Goal: Task Accomplishment & Management: Manage account settings

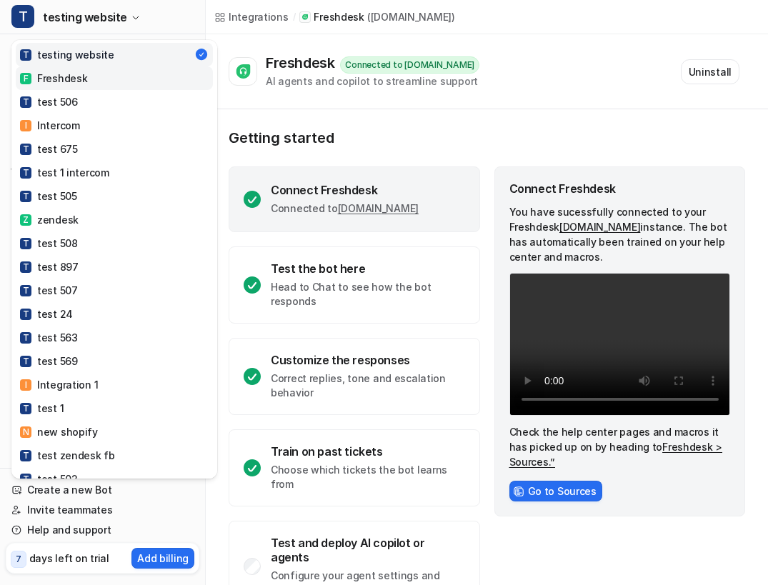
click at [74, 86] on link "F Freshdesk" at bounding box center [114, 78] width 197 height 24
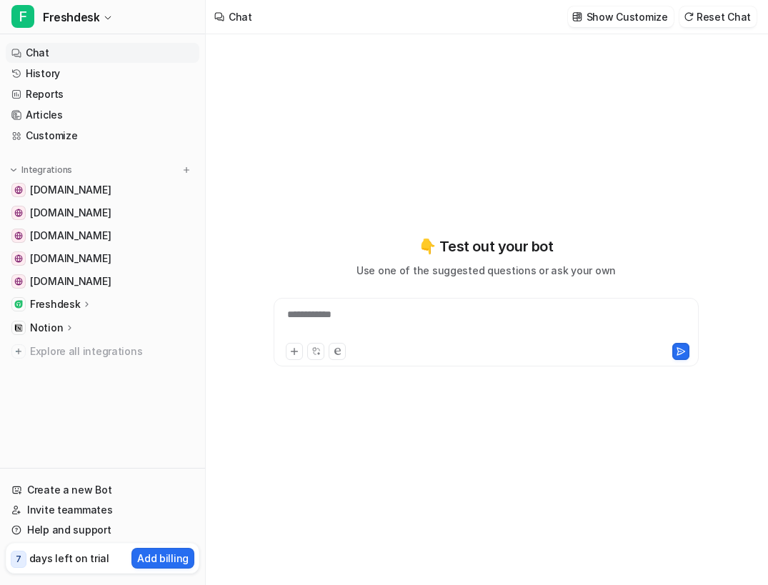
type textarea "**********"
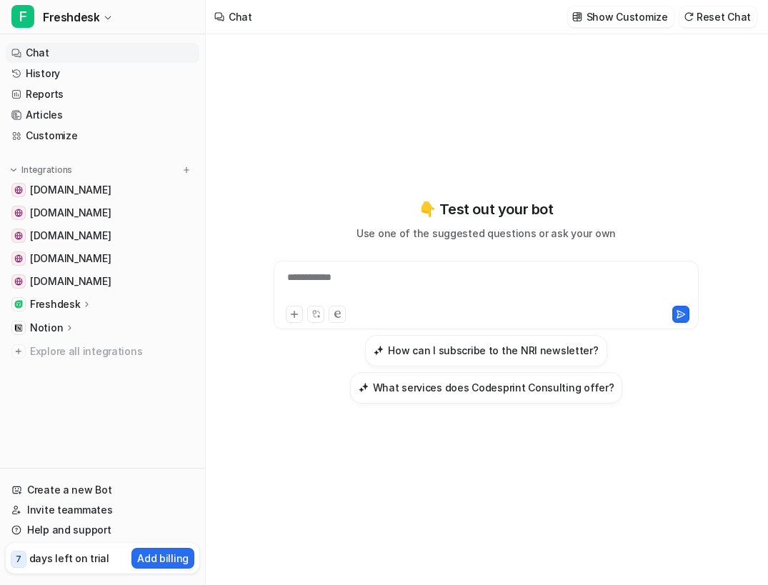
click at [79, 299] on div "Freshdesk" at bounding box center [61, 304] width 62 height 14
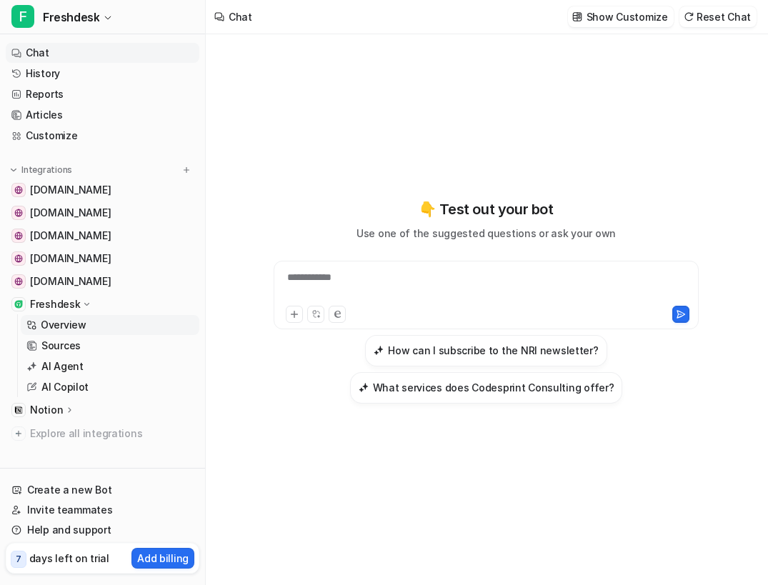
click at [69, 328] on p "Overview" at bounding box center [64, 325] width 46 height 14
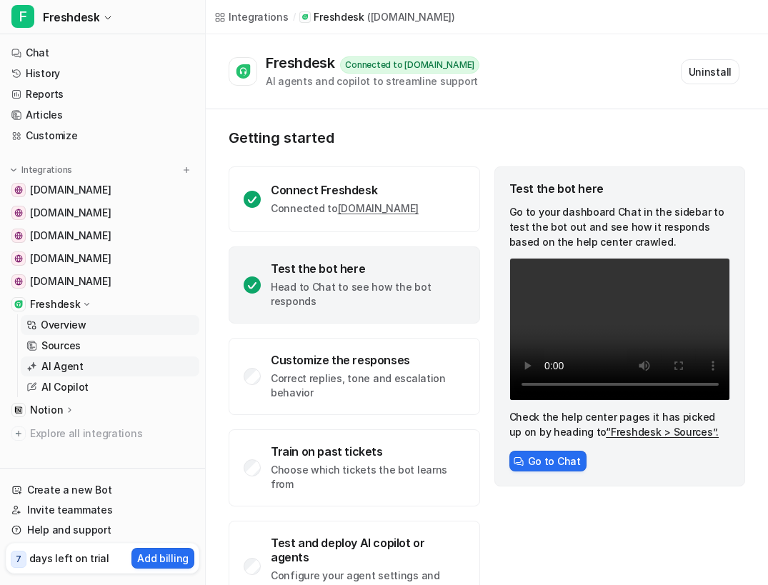
click at [91, 367] on link "AI Agent" at bounding box center [110, 367] width 179 height 20
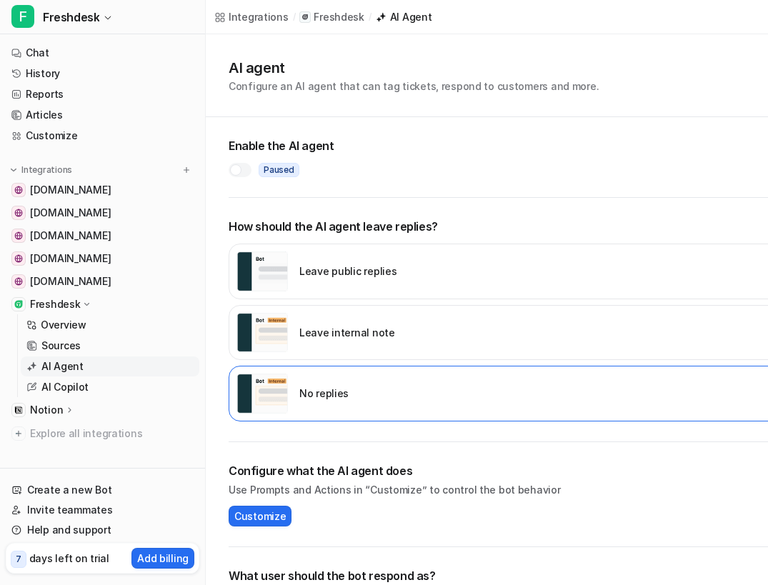
click at [245, 164] on div at bounding box center [240, 170] width 23 height 14
click at [402, 287] on div "Leave public replies" at bounding box center [510, 272] width 563 height 56
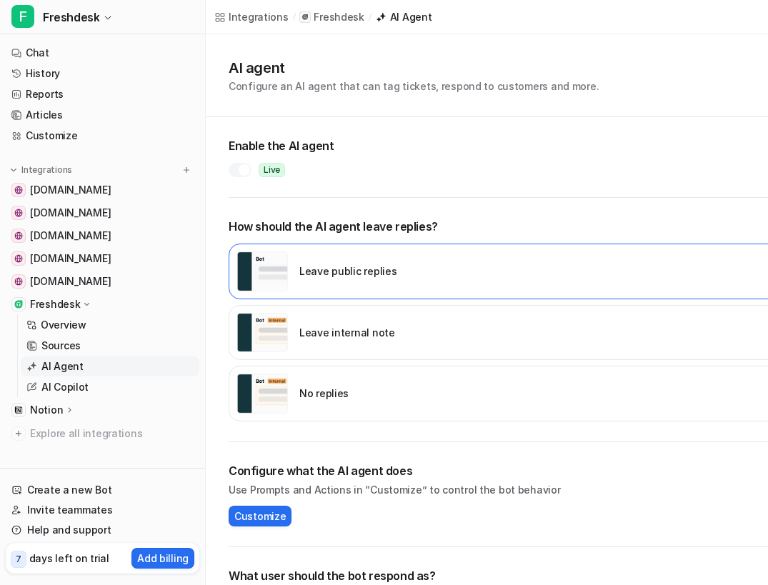
click at [402, 287] on div "Leave public replies" at bounding box center [510, 272] width 563 height 56
click at [405, 333] on div "Leave internal note" at bounding box center [510, 333] width 563 height 56
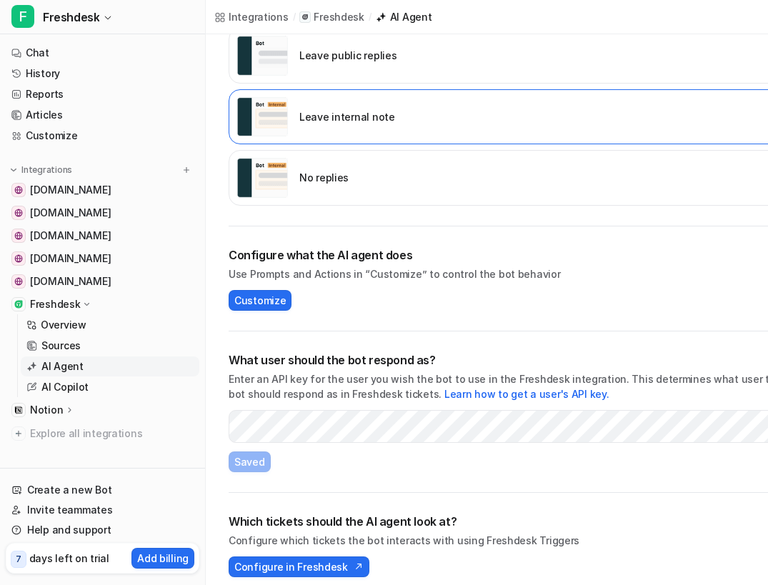
scroll to position [228, 0]
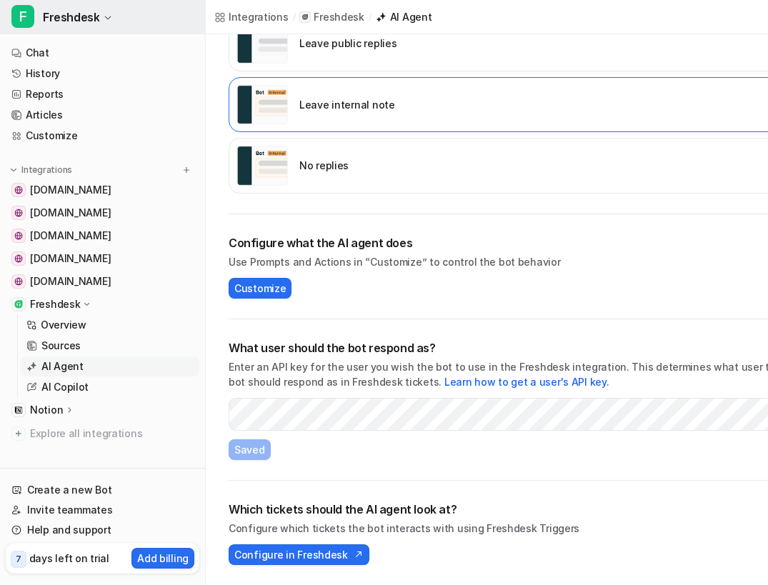
click at [98, 12] on button "F Freshdesk" at bounding box center [102, 17] width 205 height 34
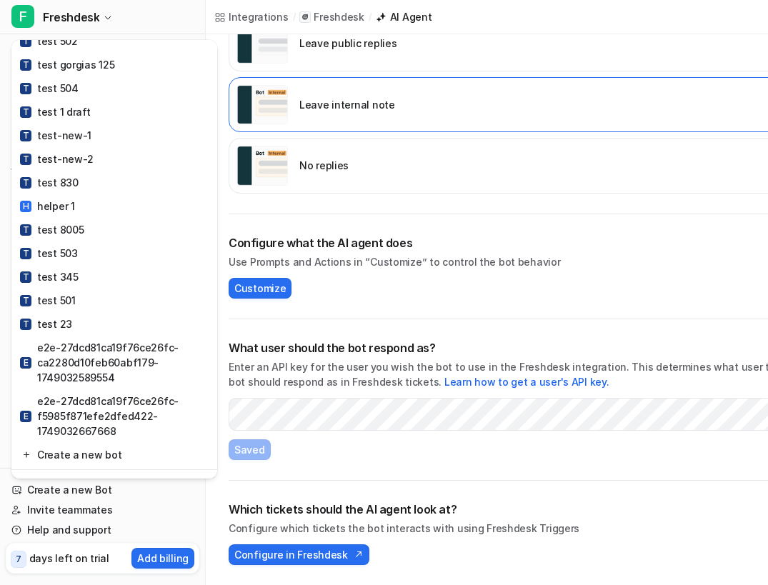
scroll to position [795, 0]
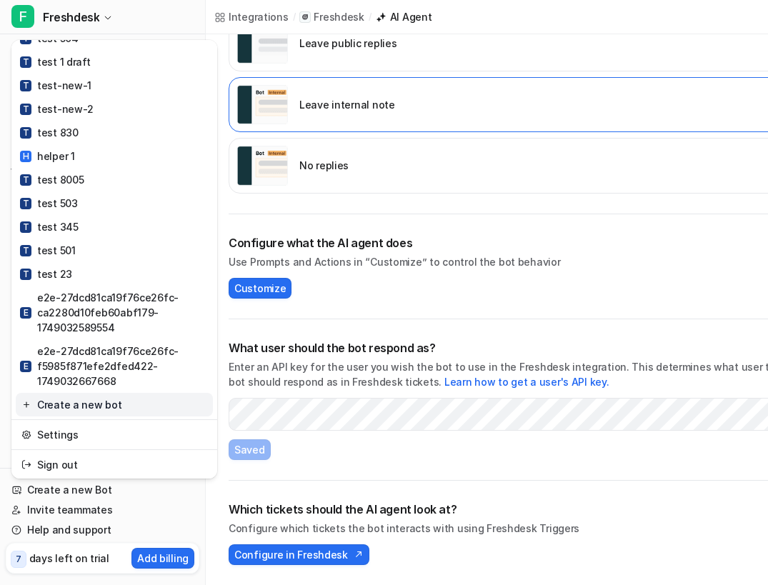
click at [82, 398] on link "Create a new bot" at bounding box center [114, 405] width 197 height 24
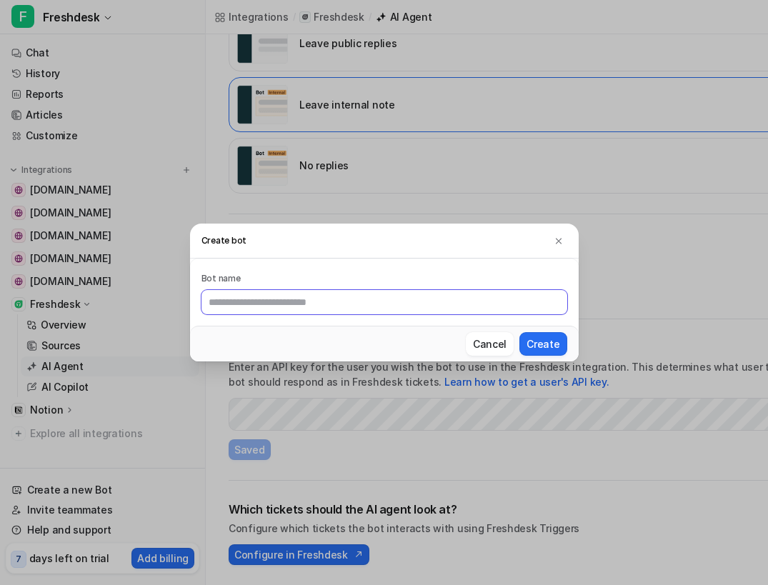
click at [371, 303] on input "text" at bounding box center [385, 302] width 366 height 24
click at [120, 469] on div "Create bot Bot name Cancel Create" at bounding box center [384, 292] width 768 height 585
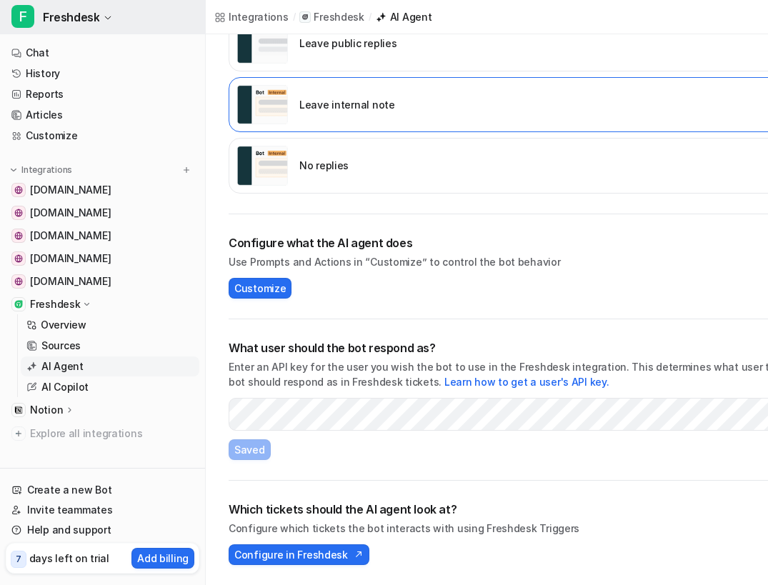
click at [86, 4] on button "F Freshdesk" at bounding box center [102, 17] width 205 height 34
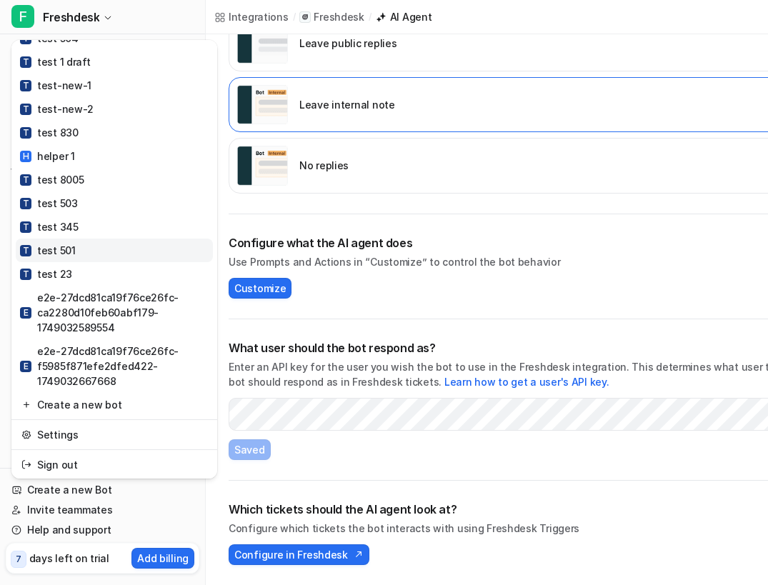
click at [61, 260] on link "T test 501" at bounding box center [114, 251] width 197 height 24
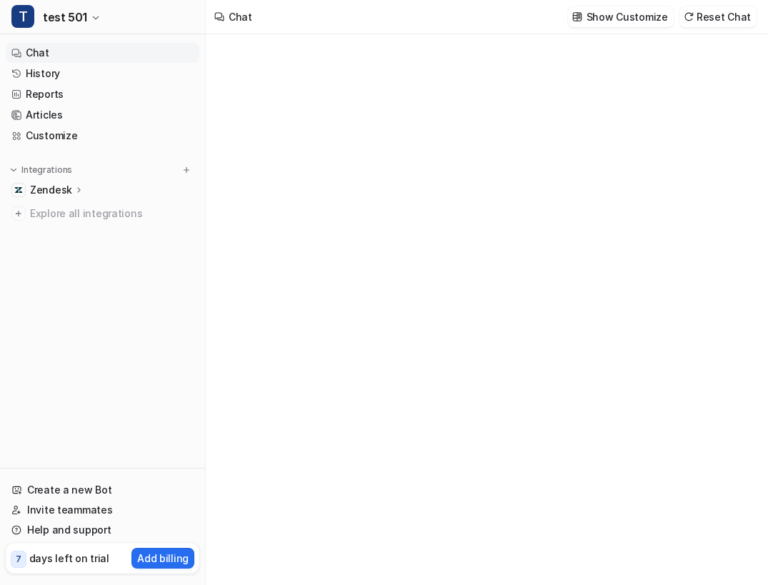
type textarea "**********"
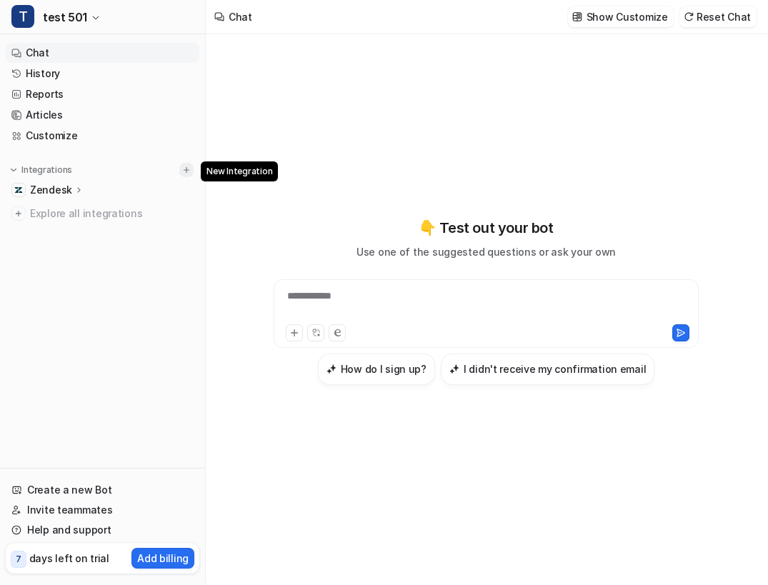
click at [190, 174] on img at bounding box center [187, 170] width 10 height 10
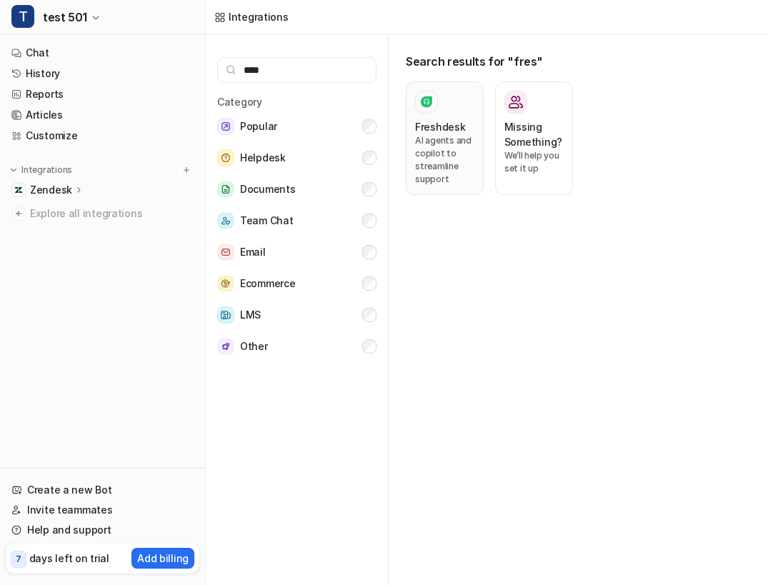
type input "****"
click at [440, 179] on p "AI agents and copilot to streamline support" at bounding box center [444, 159] width 59 height 51
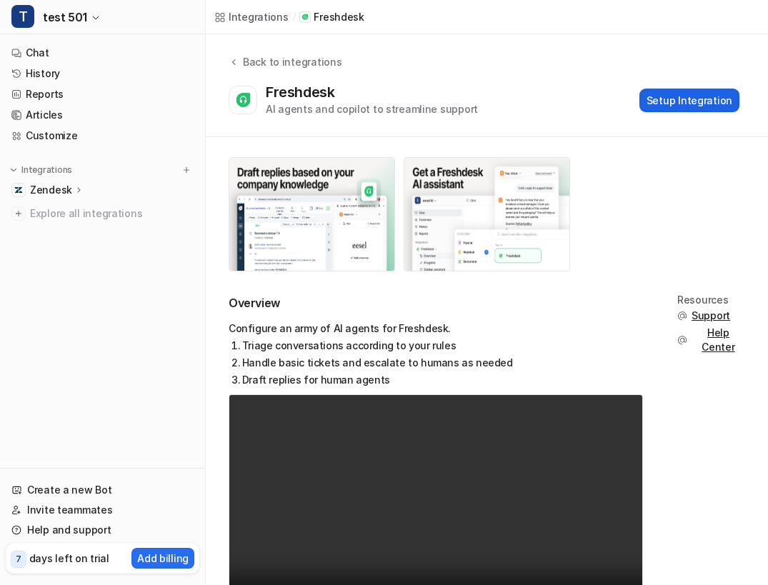
click at [691, 92] on button "Setup Integration" at bounding box center [690, 101] width 100 height 24
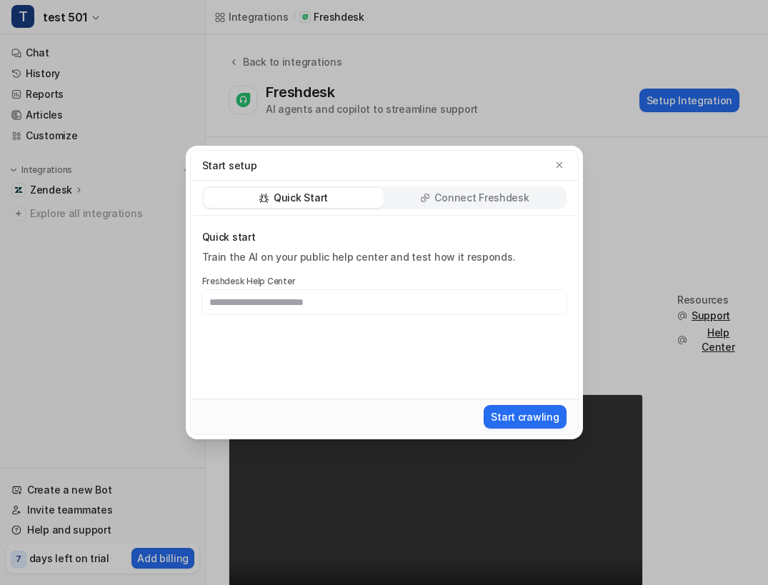
click at [513, 190] on div "Connect Freshdesk" at bounding box center [475, 198] width 180 height 20
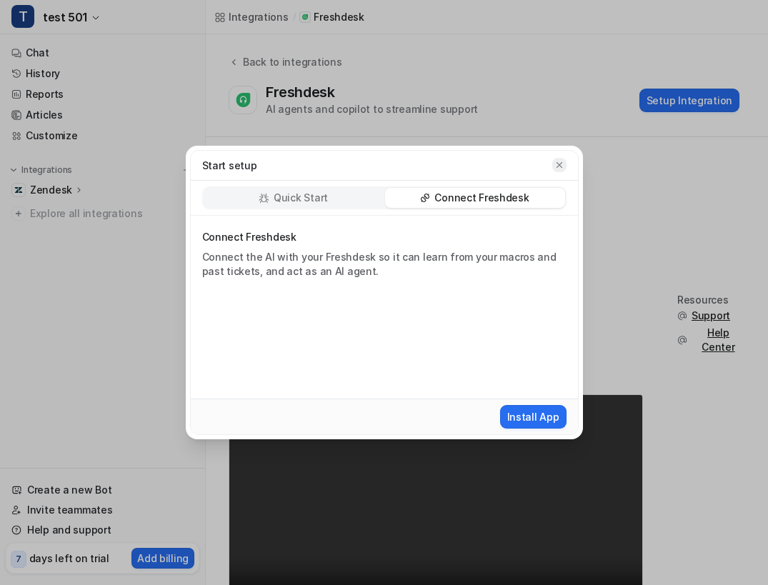
click at [563, 164] on icon "button" at bounding box center [560, 165] width 10 height 10
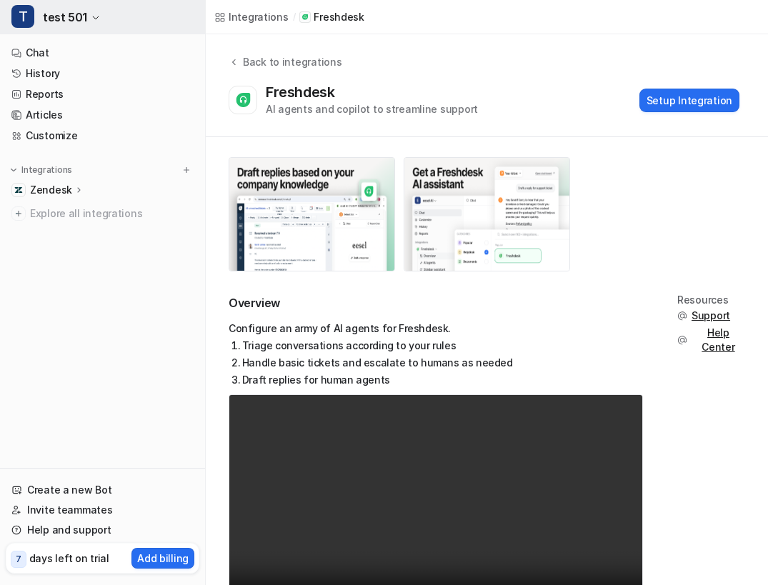
click at [96, 28] on button "T test 501" at bounding box center [102, 17] width 205 height 34
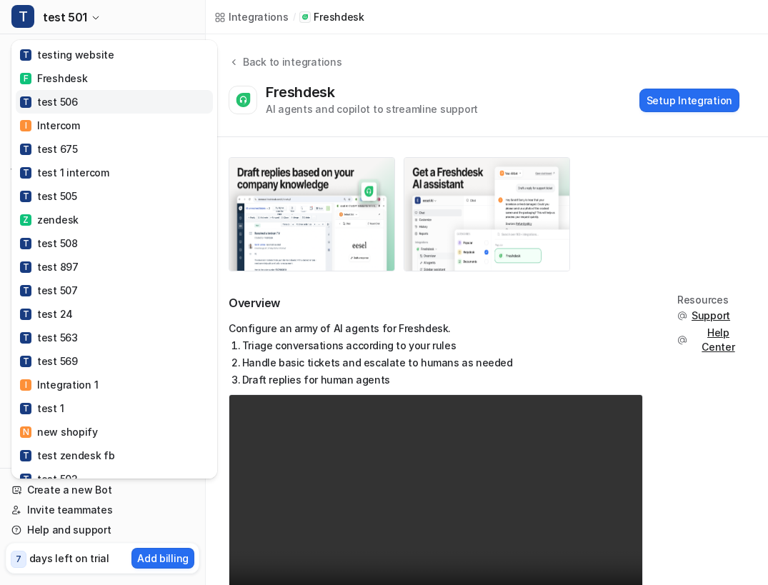
click at [65, 90] on link "T test 506" at bounding box center [114, 102] width 197 height 24
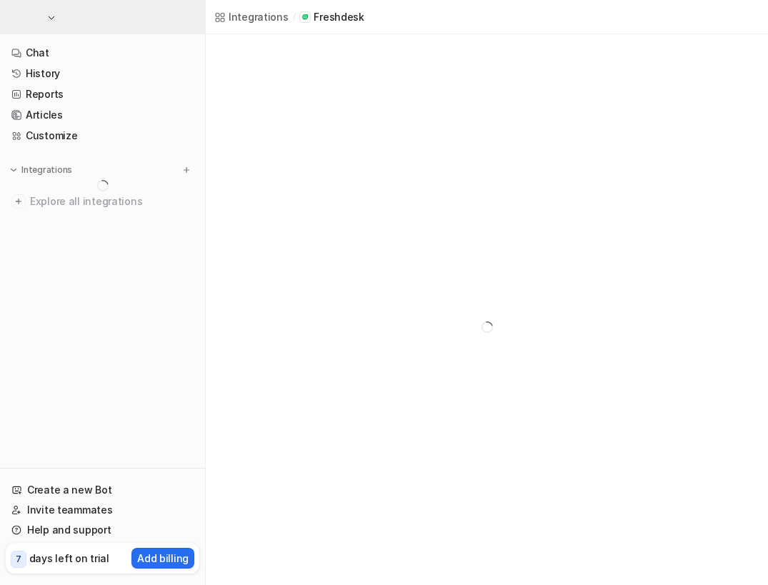
click at [54, 30] on button "button" at bounding box center [102, 17] width 205 height 34
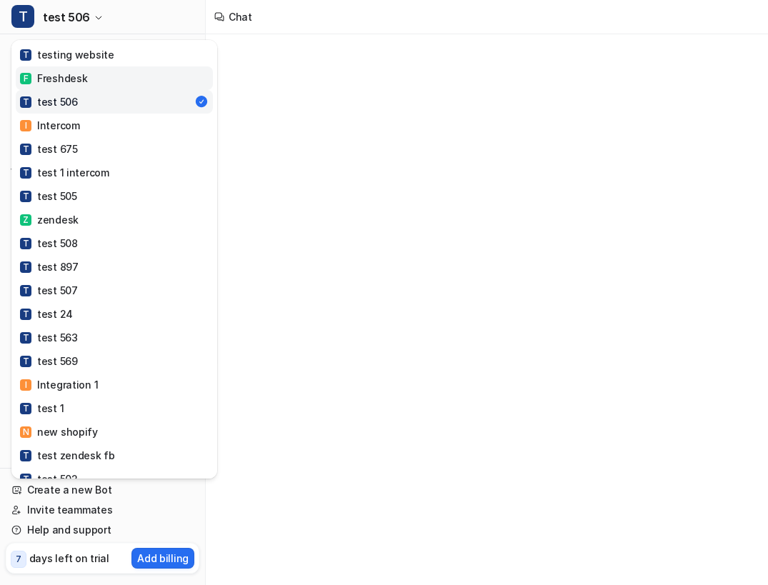
click at [72, 69] on link "F Freshdesk" at bounding box center [114, 78] width 197 height 24
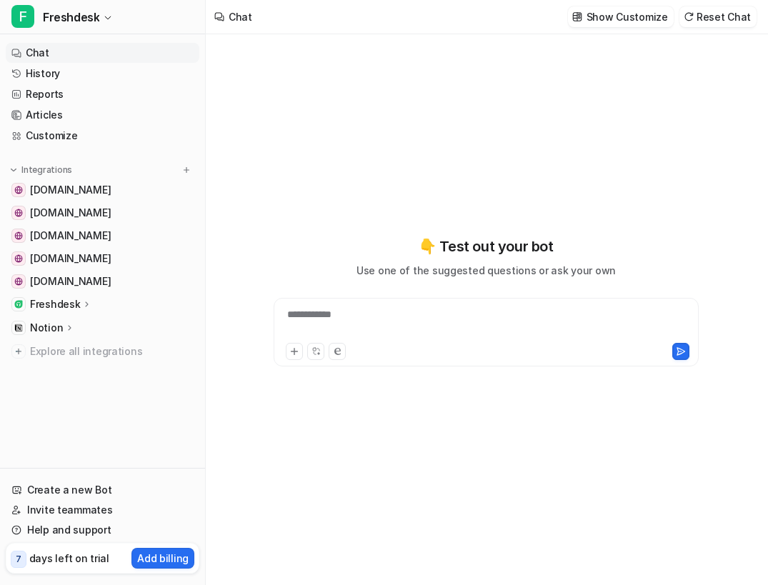
click at [82, 302] on icon at bounding box center [87, 304] width 10 height 11
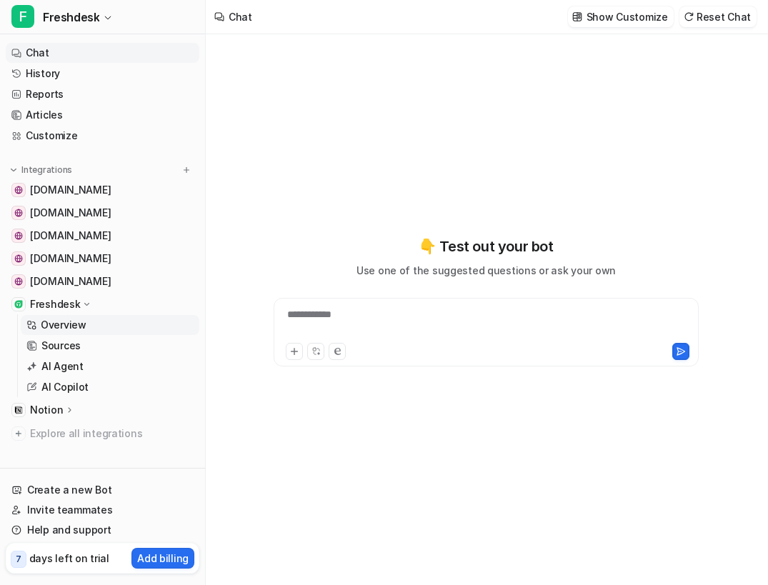
click at [74, 324] on p "Overview" at bounding box center [64, 325] width 46 height 14
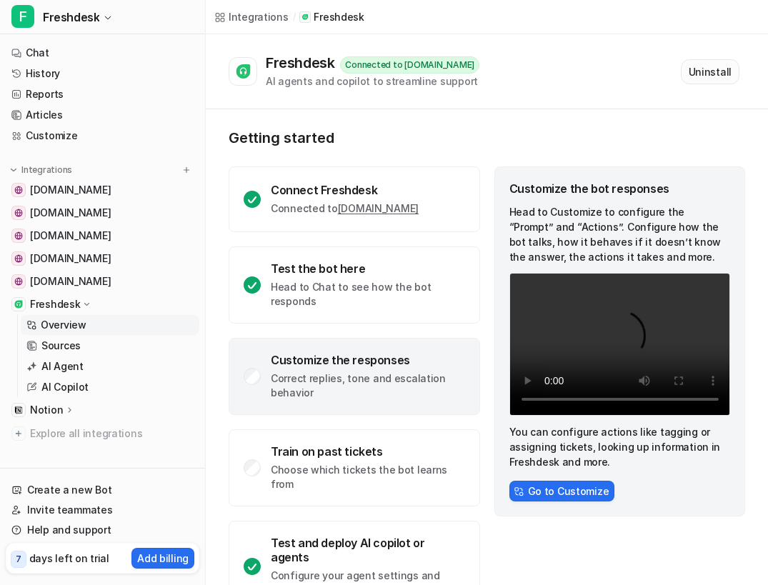
click at [703, 66] on button "Uninstall" at bounding box center [710, 71] width 59 height 25
click at [721, 70] on button "Uninstall" at bounding box center [710, 71] width 59 height 25
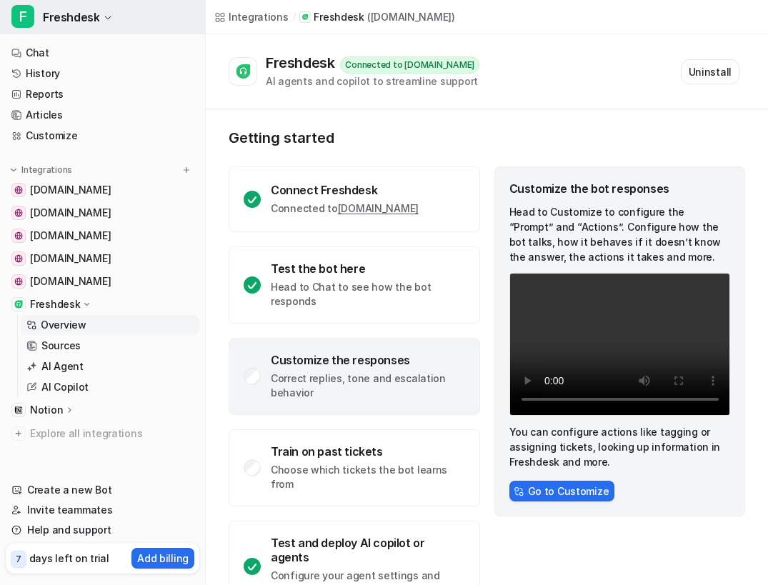
click at [120, 26] on button "F Freshdesk" at bounding box center [102, 17] width 205 height 34
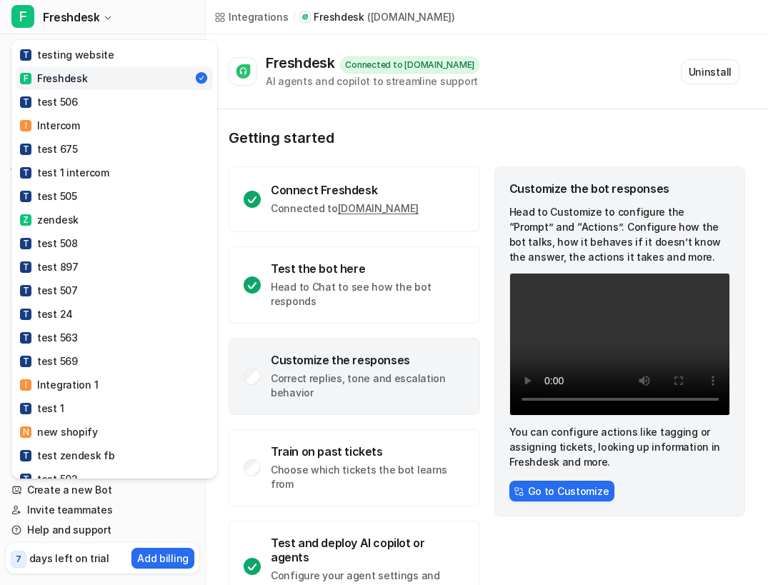
click at [418, 130] on div "F Freshdesk T testing website F Freshdesk T test 506 I Intercom T test 675 T te…" at bounding box center [384, 292] width 768 height 585
